Goal: Task Accomplishment & Management: Use online tool/utility

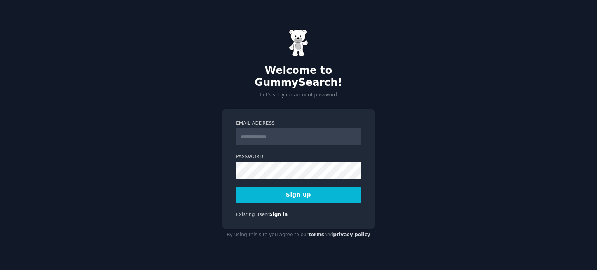
click at [258, 131] on input "Email Address" at bounding box center [298, 136] width 125 height 17
click at [267, 132] on input "**********" at bounding box center [298, 136] width 125 height 17
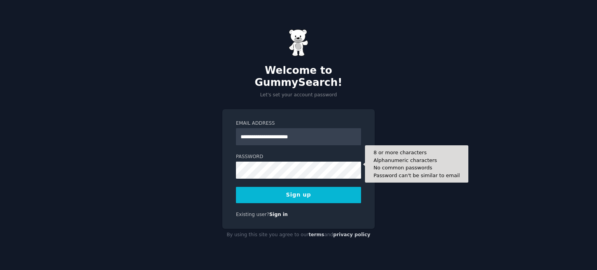
type input "**********"
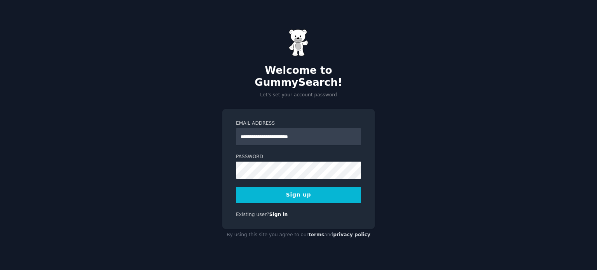
click at [302, 192] on button "Sign up" at bounding box center [298, 195] width 125 height 16
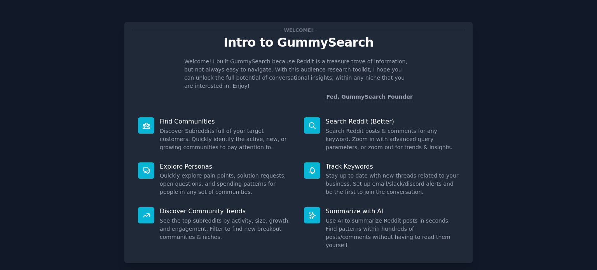
scroll to position [34, 0]
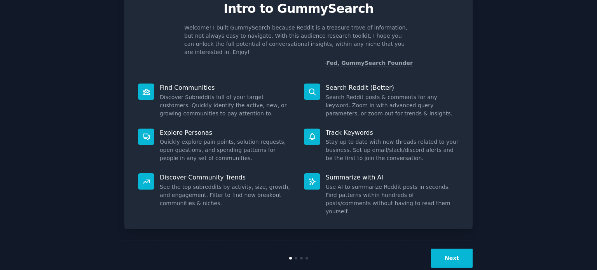
click at [460, 249] on button "Next" at bounding box center [452, 258] width 42 height 19
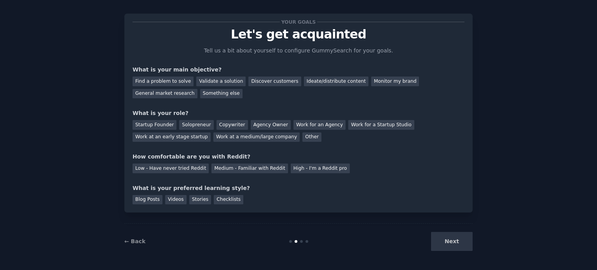
scroll to position [8, 0]
click at [451, 239] on div "Next" at bounding box center [414, 241] width 116 height 19
click at [131, 238] on div "← Back" at bounding box center [182, 242] width 116 height 8
click at [129, 241] on link "← Back" at bounding box center [134, 241] width 21 height 6
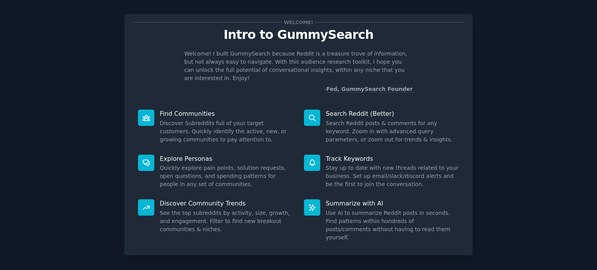
click at [186, 110] on p "Find Communities" at bounding box center [226, 114] width 133 height 8
click at [151, 110] on div at bounding box center [146, 118] width 16 height 16
drag, startPoint x: 392, startPoint y: 157, endPoint x: 377, endPoint y: 186, distance: 32.8
click at [393, 164] on dd "Stay up to date with new threads related to your business. Set up email/slack/d…" at bounding box center [391, 176] width 133 height 24
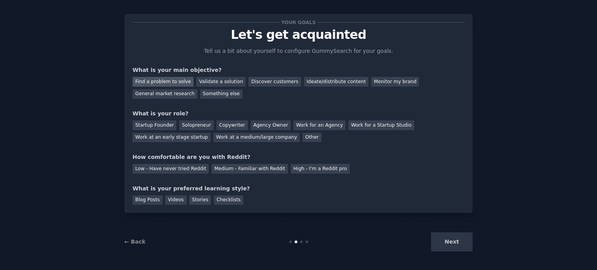
click at [174, 82] on div "Find a problem to solve" at bounding box center [162, 82] width 61 height 10
click at [274, 84] on div "Discover customers" at bounding box center [274, 82] width 52 height 10
click at [172, 80] on div "Find a problem to solve" at bounding box center [162, 82] width 61 height 10
click at [191, 124] on div "Solopreneur" at bounding box center [196, 125] width 34 height 10
click at [256, 119] on div "Startup Founder Solopreneur Copywriter Agency Owner Work for an Agency Work for…" at bounding box center [298, 130] width 332 height 24
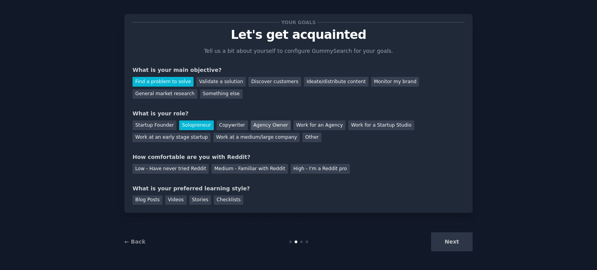
click at [252, 124] on div "Agency Owner" at bounding box center [271, 125] width 40 height 10
click at [186, 167] on div "Low - Have never tried Reddit" at bounding box center [170, 169] width 76 height 10
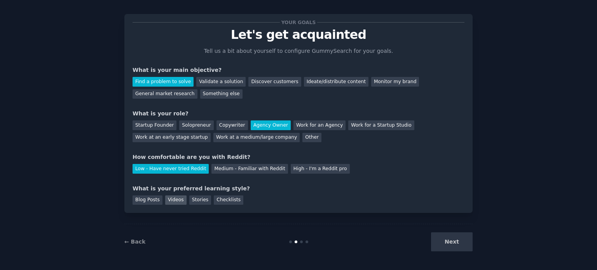
click at [173, 195] on div "Videos" at bounding box center [175, 200] width 21 height 10
click at [441, 239] on button "Next" at bounding box center [452, 241] width 42 height 19
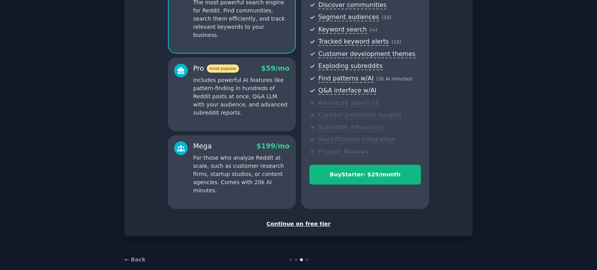
scroll to position [102, 0]
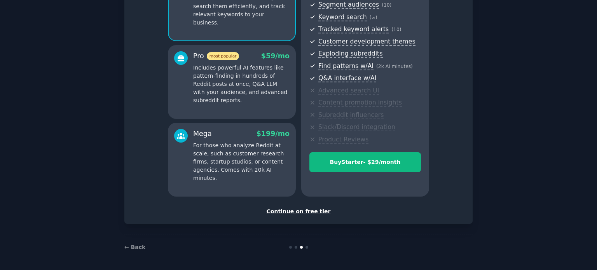
click at [308, 212] on div "Continue on free tier" at bounding box center [298, 211] width 332 height 8
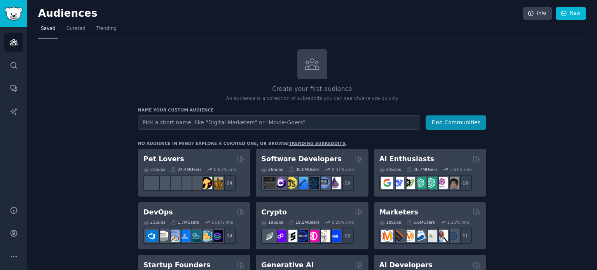
click at [247, 120] on input "text" at bounding box center [279, 122] width 282 height 14
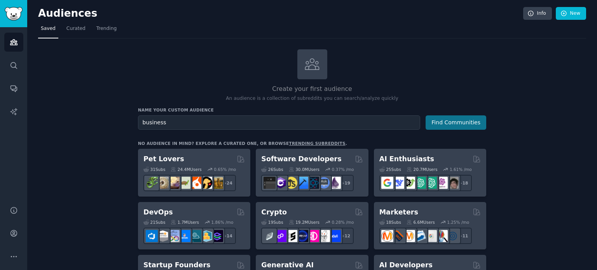
type input "business"
click at [461, 121] on button "Find Communities" at bounding box center [455, 122] width 61 height 14
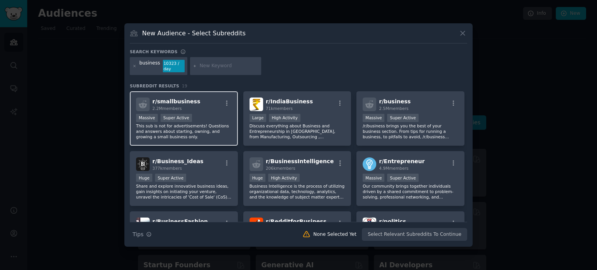
click at [177, 132] on p "This sub is not for advertisements! Questions and answers about starting, ownin…" at bounding box center [184, 131] width 96 height 16
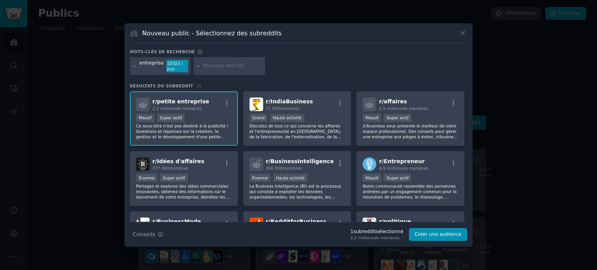
click at [188, 108] on font "de membres" at bounding box center [189, 108] width 26 height 5
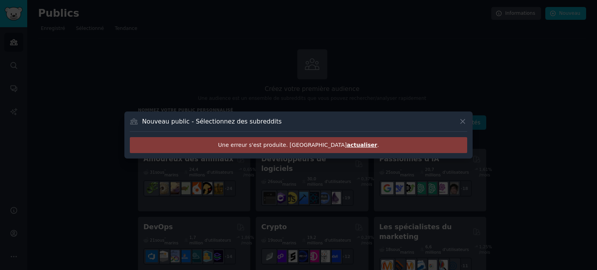
click at [346, 145] on font "actualiser" at bounding box center [361, 145] width 30 height 6
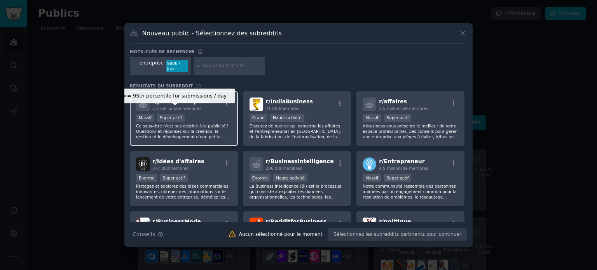
click at [171, 115] on font "Super actif" at bounding box center [171, 117] width 22 height 5
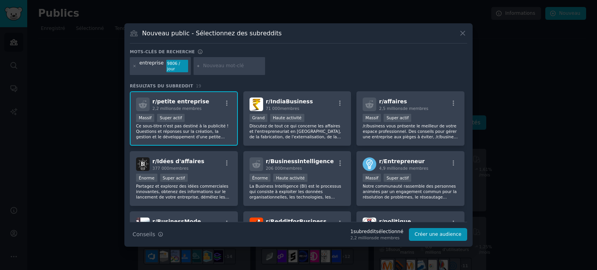
click at [193, 114] on div ">= 95e percentile pour les soumissions / jour Massif Super actif" at bounding box center [184, 119] width 96 height 10
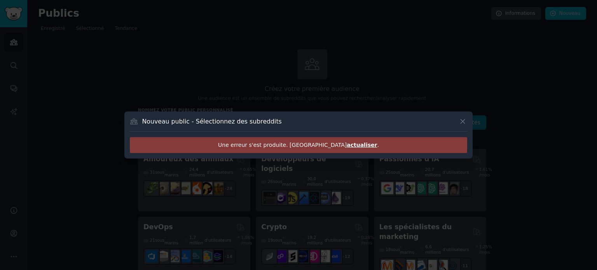
click at [346, 144] on font "actualiser" at bounding box center [361, 145] width 30 height 6
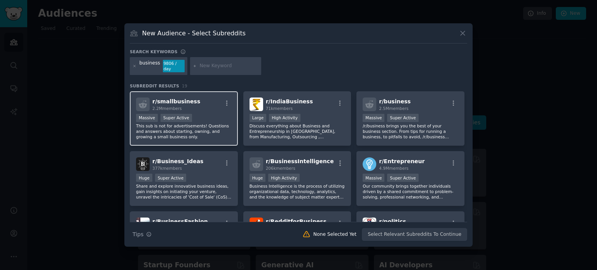
click at [176, 124] on p "This sub is not for advertisements! Questions and answers about starting, ownin…" at bounding box center [184, 131] width 96 height 16
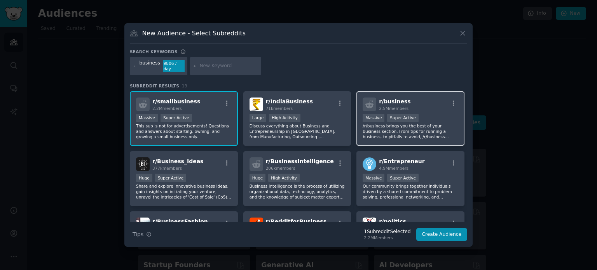
click at [402, 127] on p "/r/business brings you the best of your business section. From tips for running…" at bounding box center [410, 131] width 96 height 16
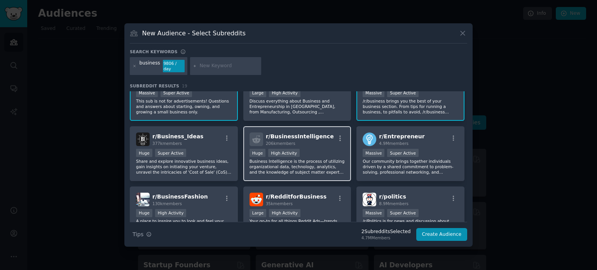
scroll to position [39, 0]
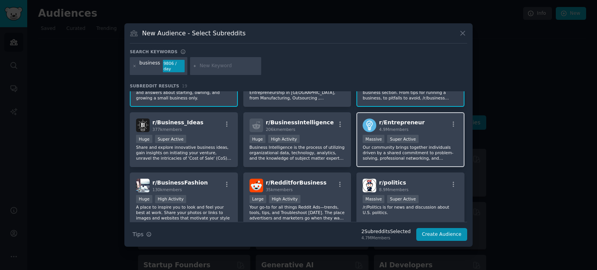
click at [414, 155] on p "Our community brings together individuals driven by a shared commitment to prob…" at bounding box center [410, 152] width 96 height 16
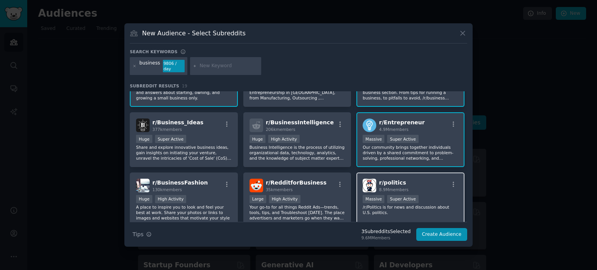
click at [437, 188] on div "r/ politics 8.9M members" at bounding box center [410, 186] width 96 height 14
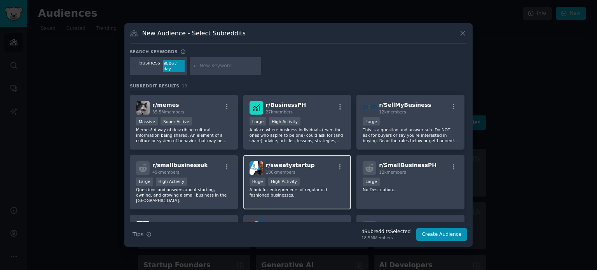
scroll to position [194, 0]
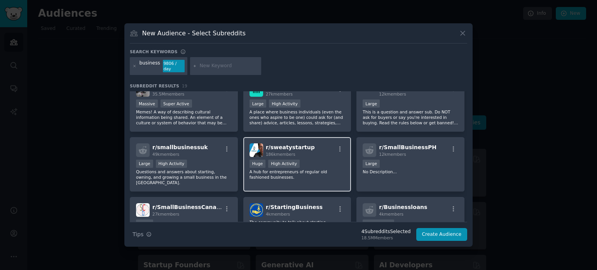
click at [319, 169] on p "A hub for entrepreneurs of regular old fashioned businesses." at bounding box center [297, 174] width 96 height 11
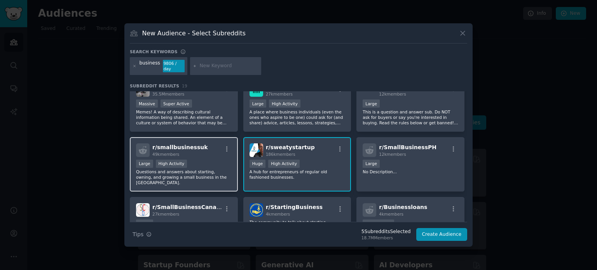
click at [211, 164] on div "Large High Activity" at bounding box center [184, 165] width 96 height 10
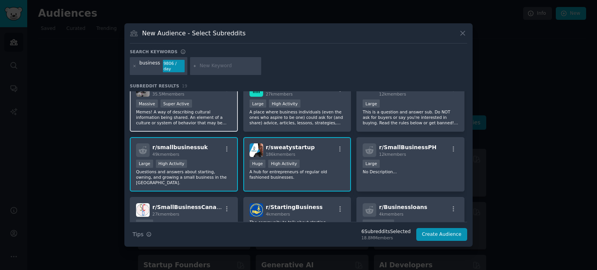
click at [203, 110] on p "Memes! A way of describing cultural information being shared. An element of a c…" at bounding box center [184, 117] width 96 height 16
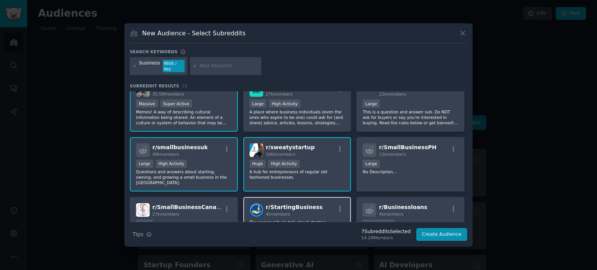
scroll to position [233, 0]
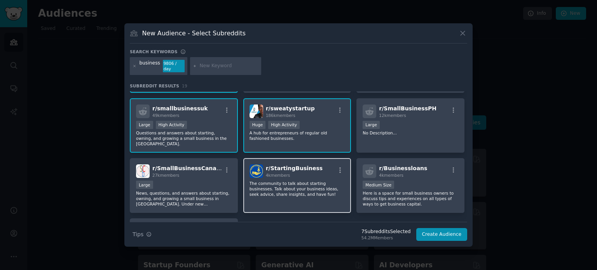
click at [302, 183] on p "The community to talk about starting businesses. Talk about your business ideas…" at bounding box center [297, 189] width 96 height 16
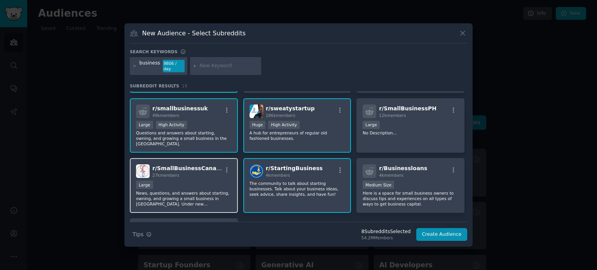
click at [190, 190] on p "News, questions, and answers about starting, owning, and growing a small busine…" at bounding box center [184, 198] width 96 height 16
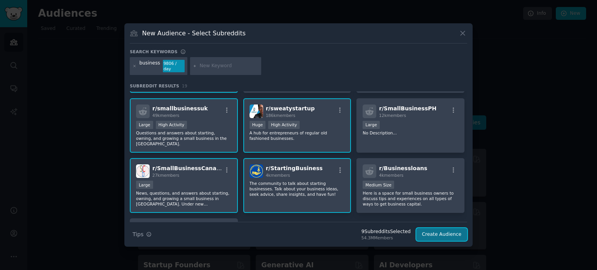
click at [436, 232] on button "Create Audience" at bounding box center [441, 234] width 51 height 13
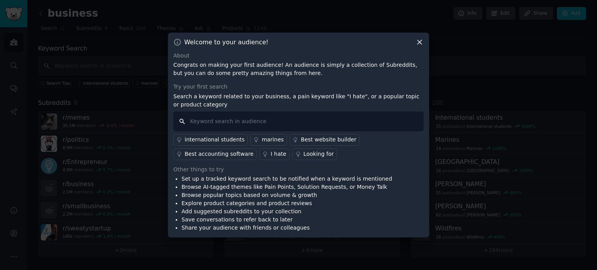
click at [300, 127] on input "text" at bounding box center [298, 121] width 250 height 20
type input "help"
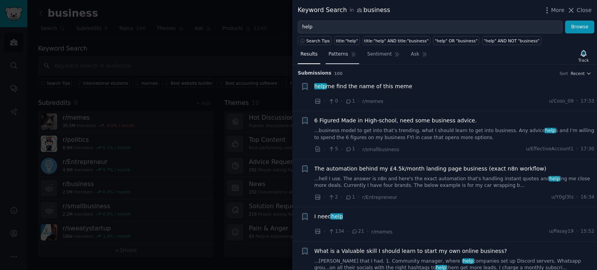
click at [345, 56] on link "Patterns" at bounding box center [341, 56] width 33 height 16
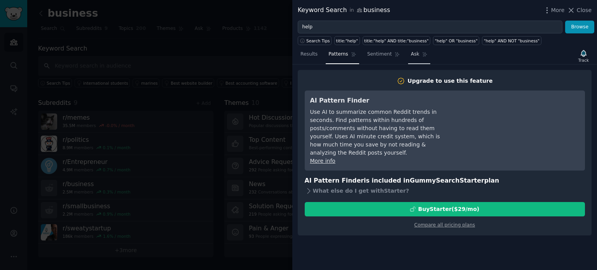
click at [411, 56] on span "Ask" at bounding box center [415, 54] width 9 height 7
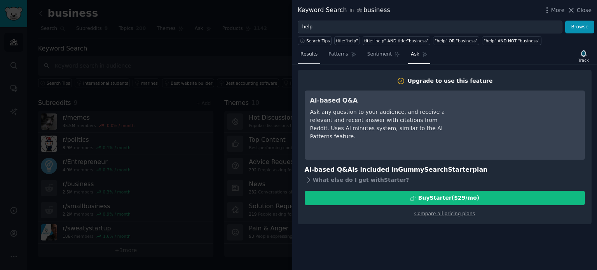
click at [308, 57] on span "Results" at bounding box center [308, 54] width 17 height 7
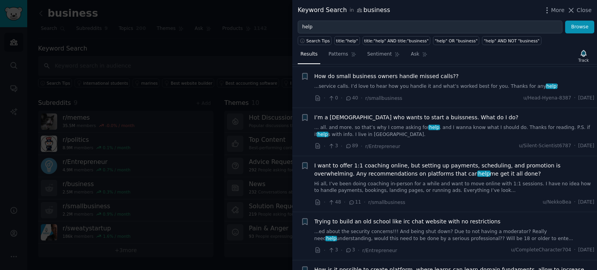
scroll to position [1631, 0]
